Goal: Information Seeking & Learning: Learn about a topic

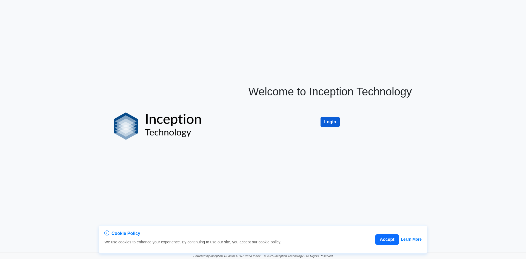
click at [330, 122] on button "Login" at bounding box center [329, 122] width 19 height 10
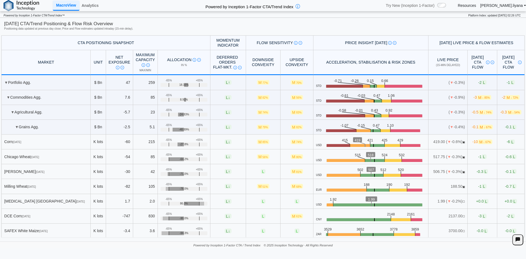
click at [25, 7] on img at bounding box center [22, 5] width 36 height 11
click at [476, 4] on link "Resources" at bounding box center [467, 5] width 18 height 5
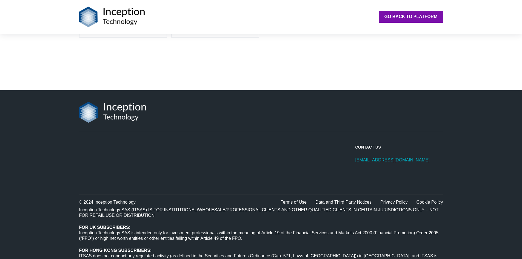
scroll to position [356, 0]
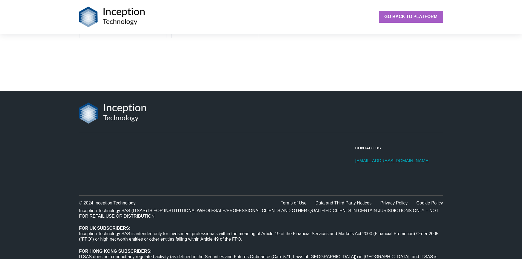
click at [409, 19] on strong "Go back to platform" at bounding box center [410, 16] width 53 height 5
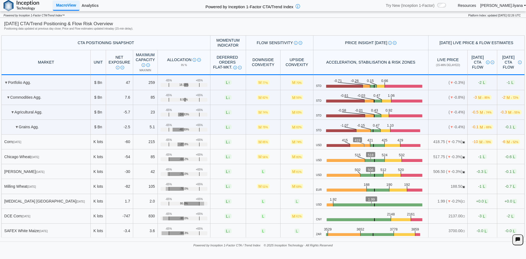
click at [91, 5] on link "Analytics" at bounding box center [89, 5] width 21 height 9
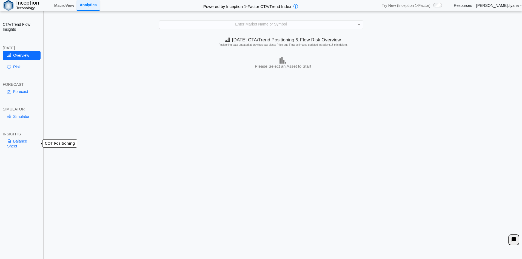
click at [17, 140] on link "Balance Sheet" at bounding box center [22, 143] width 38 height 14
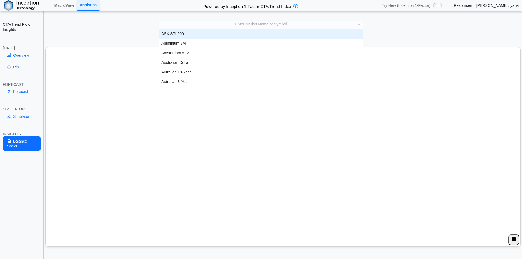
click at [259, 26] on div "Enter Market Name or Symbol" at bounding box center [261, 25] width 204 height 8
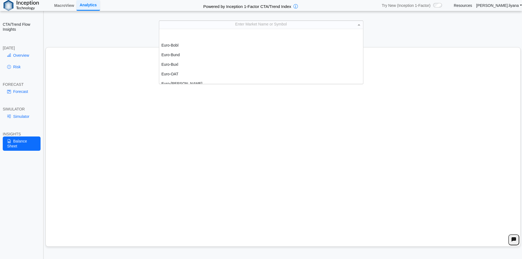
scroll to position [438, 0]
click at [251, 24] on div "Enter Market Name or Symbol" at bounding box center [261, 25] width 204 height 8
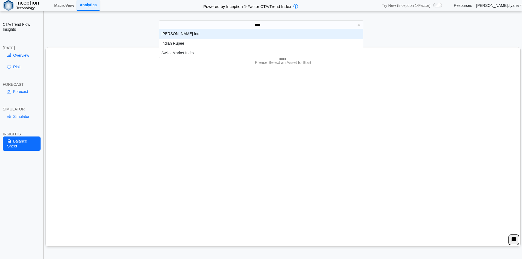
scroll to position [5, 200]
type input "*"
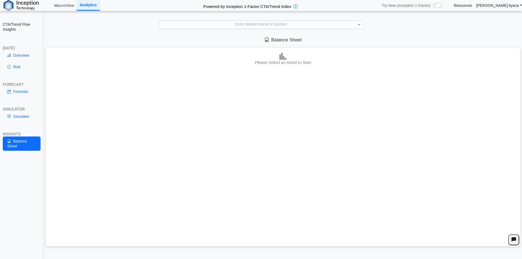
click at [24, 192] on div "CTA/Trend Flow Insights TODAY Overview Risk FORECAST Forecast SIMULATOR Simulat…" at bounding box center [22, 129] width 44 height 259
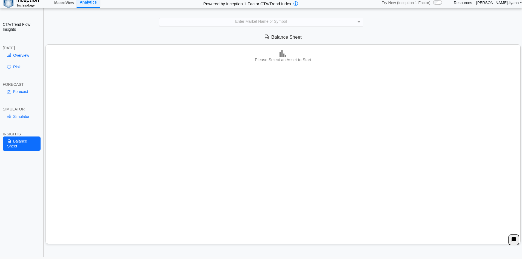
scroll to position [0, 0]
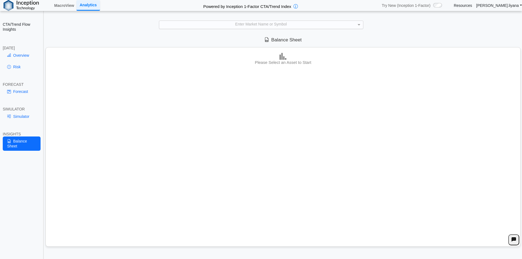
click at [24, 24] on h2 "CTA/Trend Flow Insights" at bounding box center [22, 27] width 38 height 10
click at [18, 5] on img at bounding box center [21, 5] width 35 height 11
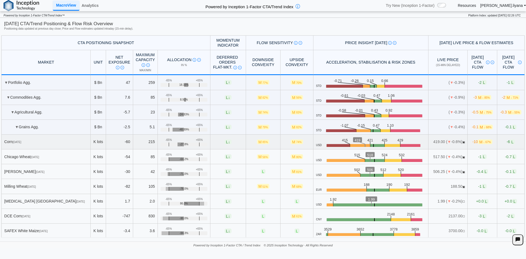
click at [29, 142] on div "Corn Dec 25" at bounding box center [46, 141] width 84 height 5
click at [476, 7] on link "Resources" at bounding box center [467, 5] width 18 height 5
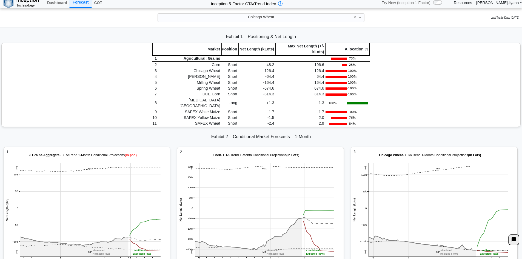
scroll to position [110, 0]
